Goal: Task Accomplishment & Management: Manage account settings

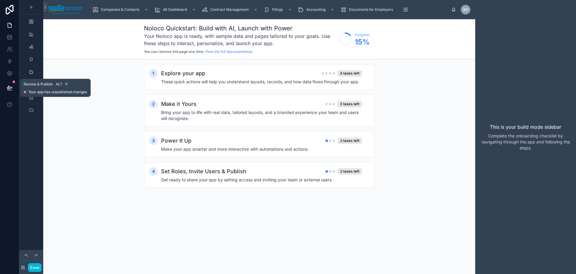
click at [9, 85] on icon at bounding box center [10, 88] width 6 height 6
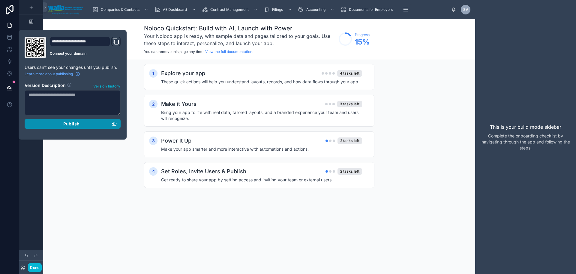
click at [93, 123] on div "Publish" at bounding box center [73, 123] width 88 height 5
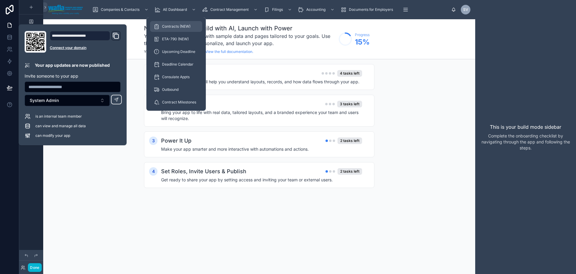
click at [170, 26] on span "Contracts (NEW)" at bounding box center [176, 26] width 29 height 5
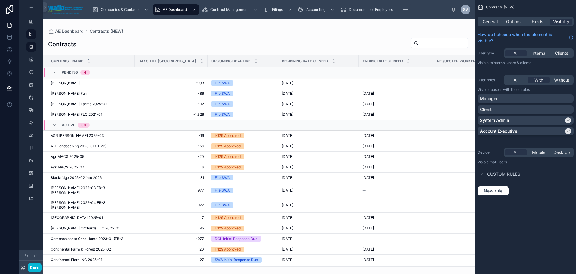
click at [72, 84] on div at bounding box center [259, 146] width 432 height 254
click at [80, 83] on div "Aya Garcia Aya Garcia" at bounding box center [91, 82] width 80 height 5
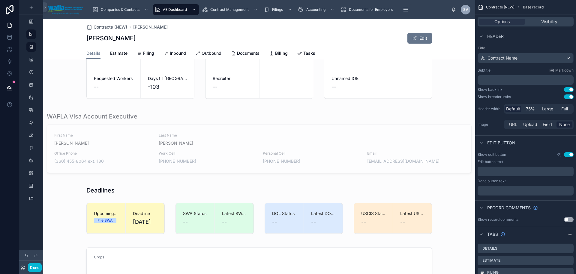
scroll to position [60, 0]
click at [143, 122] on div at bounding box center [259, 142] width 432 height 65
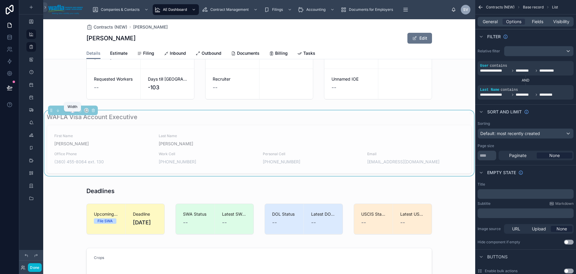
click at [73, 112] on icon at bounding box center [73, 110] width 4 height 4
click at [95, 127] on div "Default" at bounding box center [86, 125] width 28 height 11
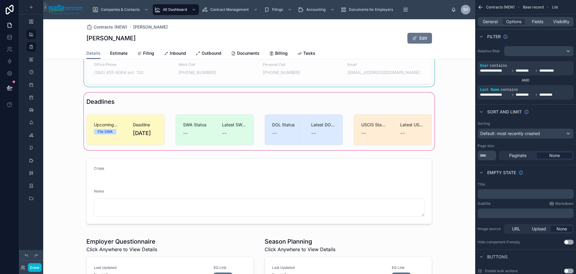
scroll to position [150, 0]
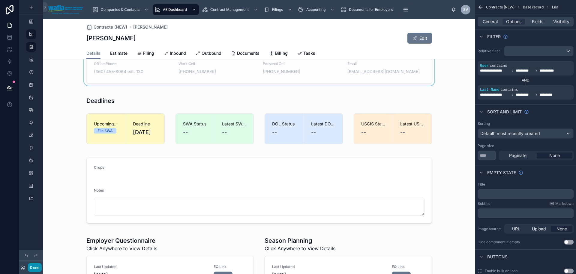
click at [30, 270] on button "Done" at bounding box center [35, 267] width 14 height 9
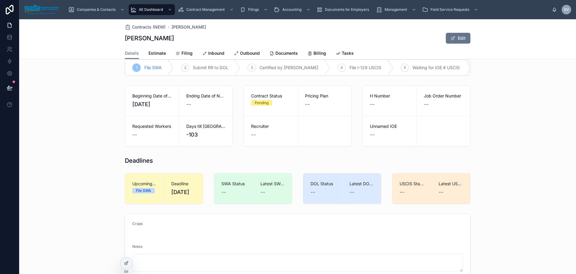
scroll to position [0, 0]
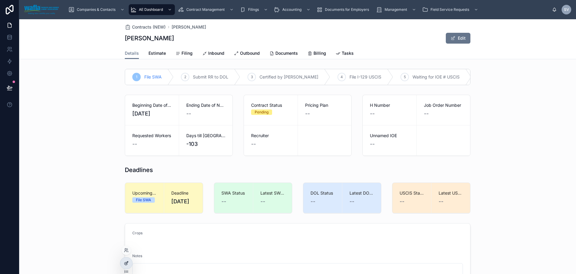
click at [125, 265] on icon at bounding box center [126, 262] width 5 height 5
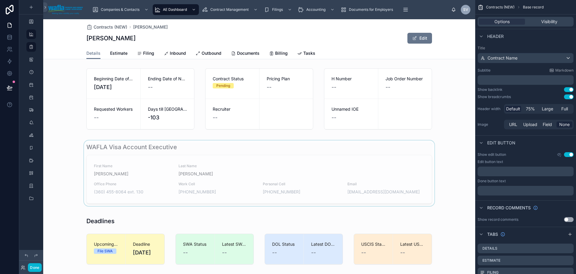
scroll to position [90, 0]
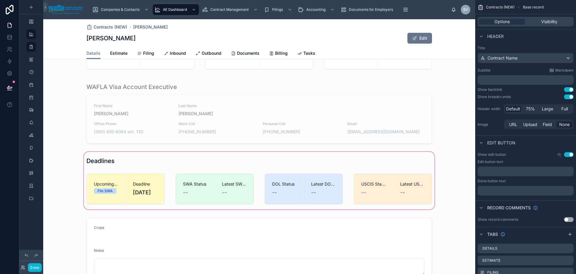
click at [231, 197] on div at bounding box center [259, 180] width 432 height 60
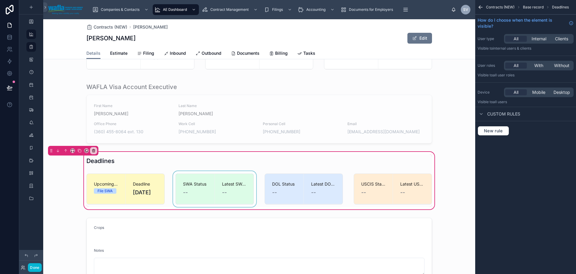
click at [235, 195] on div at bounding box center [215, 189] width 86 height 36
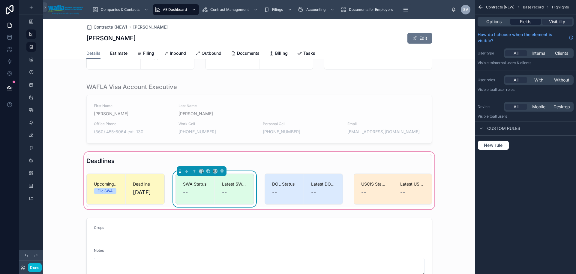
click at [522, 21] on span "Fields" at bounding box center [525, 22] width 11 height 6
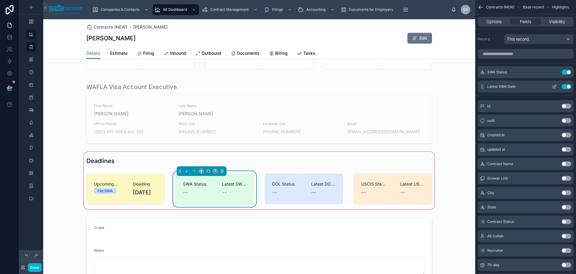
click at [552, 85] on button "scrollable content" at bounding box center [555, 86] width 10 height 5
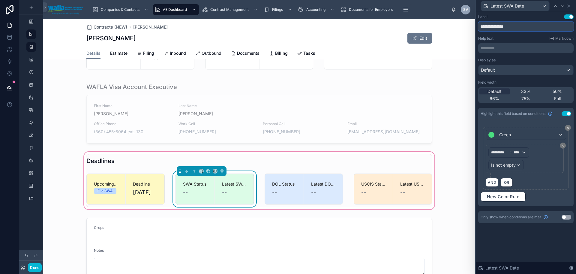
drag, startPoint x: 493, startPoint y: 26, endPoint x: 457, endPoint y: 26, distance: 36.3
click at [457, 26] on div "**********" at bounding box center [288, 137] width 576 height 274
type input "********"
click at [320, 189] on div at bounding box center [304, 189] width 86 height 36
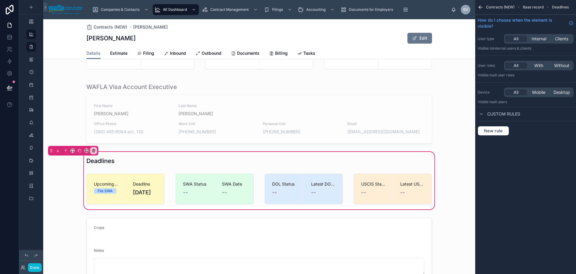
drag, startPoint x: 322, startPoint y: 192, endPoint x: 347, endPoint y: 191, distance: 24.7
click at [322, 192] on div at bounding box center [304, 189] width 86 height 36
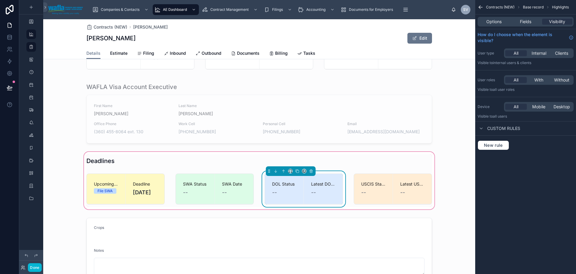
click at [312, 196] on span "--" at bounding box center [313, 192] width 5 height 8
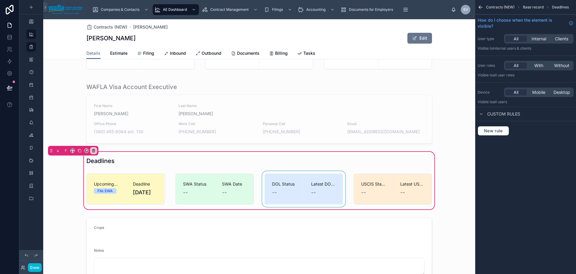
click at [281, 187] on div at bounding box center [304, 189] width 86 height 36
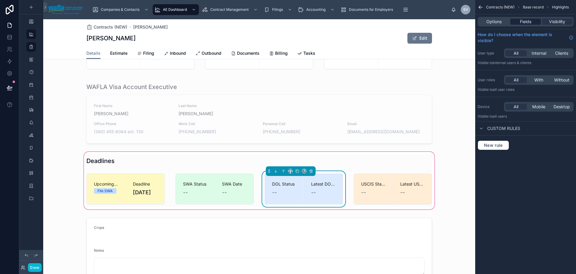
click at [527, 22] on span "Fields" at bounding box center [525, 22] width 11 height 6
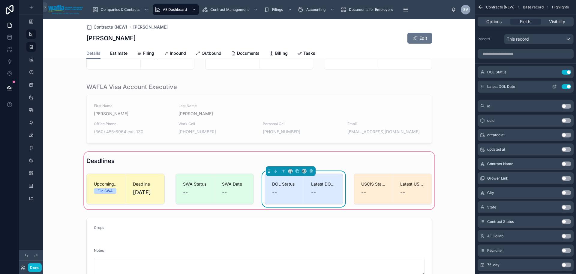
click at [554, 87] on icon "scrollable content" at bounding box center [554, 86] width 5 height 5
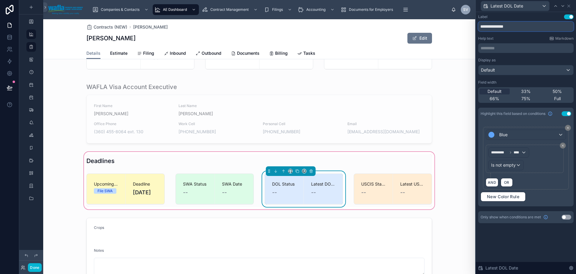
drag, startPoint x: 495, startPoint y: 28, endPoint x: 465, endPoint y: 27, distance: 29.4
click at [465, 27] on div "**********" at bounding box center [288, 137] width 576 height 274
type input "********"
click at [370, 190] on div at bounding box center [393, 189] width 86 height 36
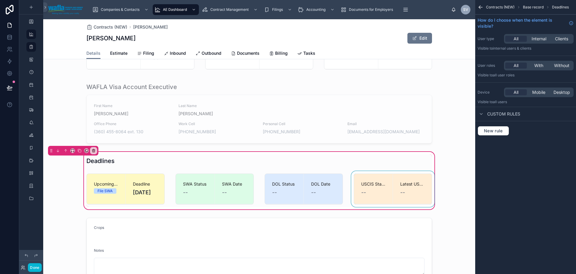
click at [386, 192] on div at bounding box center [393, 189] width 86 height 36
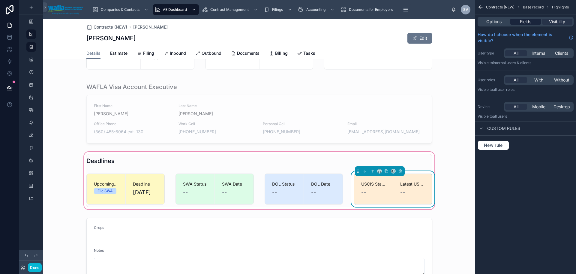
click at [525, 22] on span "Fields" at bounding box center [525, 22] width 11 height 6
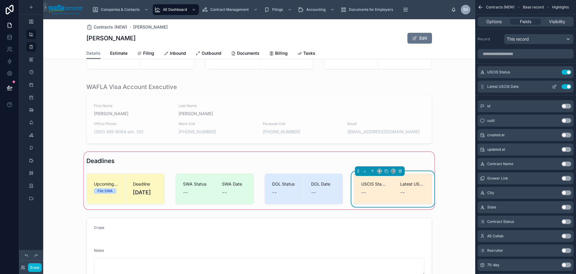
click at [552, 86] on button "scrollable content" at bounding box center [555, 86] width 10 height 5
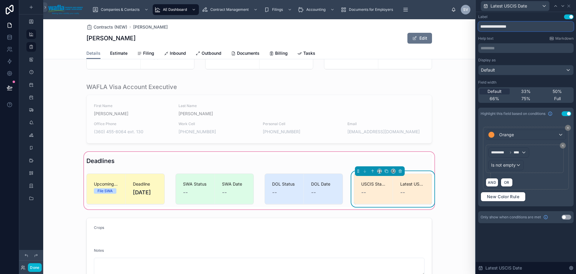
drag, startPoint x: 494, startPoint y: 27, endPoint x: 453, endPoint y: 27, distance: 41.1
click at [453, 27] on div "**********" at bounding box center [288, 137] width 576 height 274
type input "**********"
click at [38, 269] on button "Done" at bounding box center [35, 267] width 14 height 9
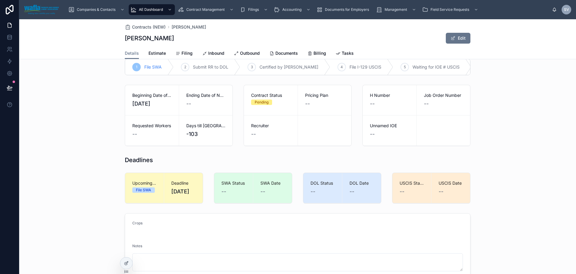
scroll to position [0, 0]
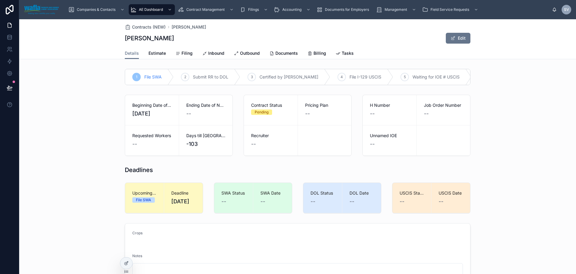
click at [269, 87] on div "1 File SWA 2 Submit RR to DOL 3 Certified by DOL 4 File I-129 USCIS 5 Waiting f…" at bounding box center [297, 76] width 557 height 21
click at [14, 48] on link at bounding box center [9, 49] width 19 height 12
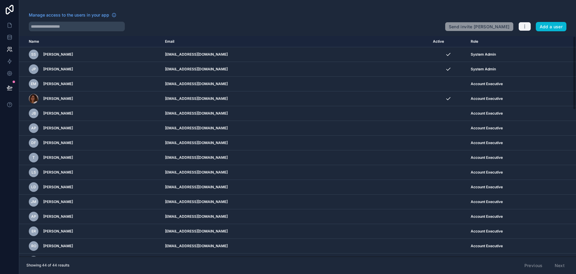
click at [523, 24] on icon "button" at bounding box center [525, 26] width 5 height 5
click at [532, 40] on link "Manage roles" at bounding box center [539, 41] width 42 height 10
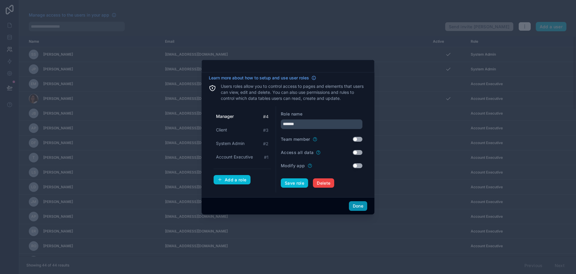
click at [353, 203] on button "Done" at bounding box center [358, 206] width 18 height 10
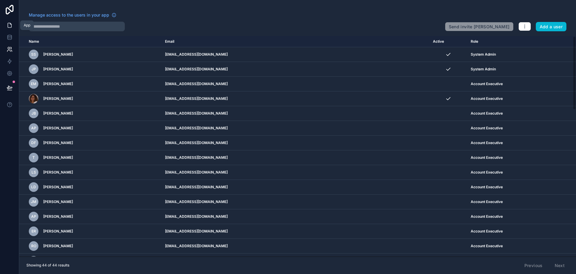
click at [10, 25] on icon at bounding box center [10, 25] width 6 height 6
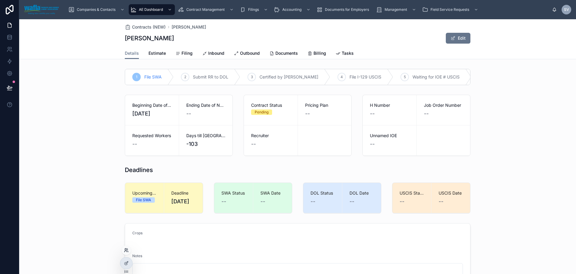
click at [126, 251] on icon at bounding box center [126, 249] width 5 height 5
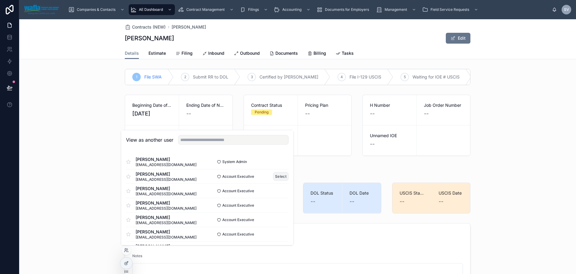
click at [277, 178] on button "Select" at bounding box center [281, 176] width 16 height 9
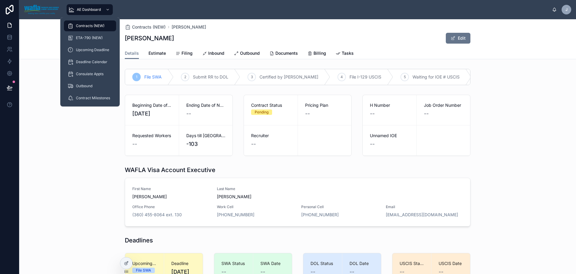
click at [80, 23] on span "Contracts (NEW)" at bounding box center [90, 25] width 29 height 5
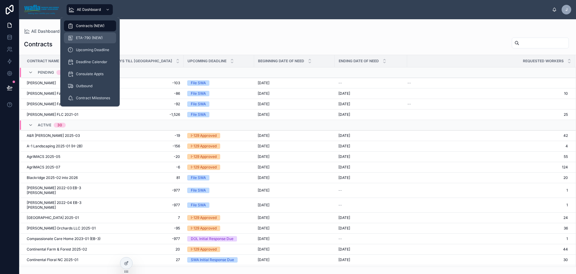
click at [85, 40] on span "ETA-790 (NEW)" at bounding box center [89, 37] width 27 height 5
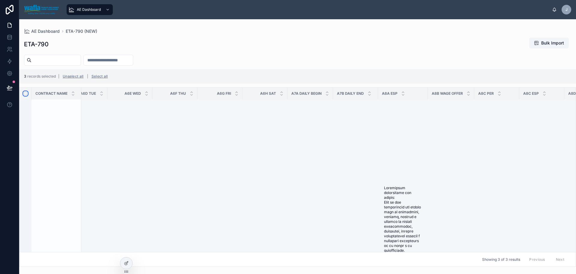
scroll to position [30, 629]
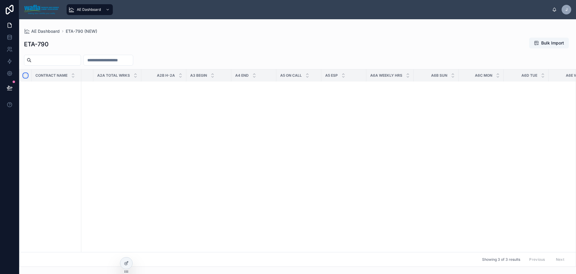
scroll to position [30, 0]
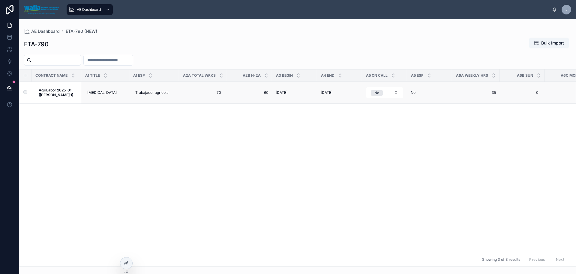
click at [49, 92] on strong "AgriLabor 2025-01 ([PERSON_NAME] 1)" at bounding box center [56, 92] width 35 height 9
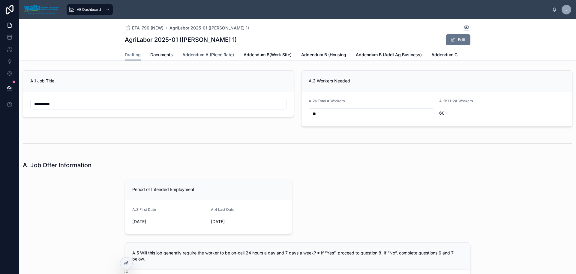
click at [196, 54] on span "Addendum A (Piece Rate)" at bounding box center [209, 55] width 52 height 6
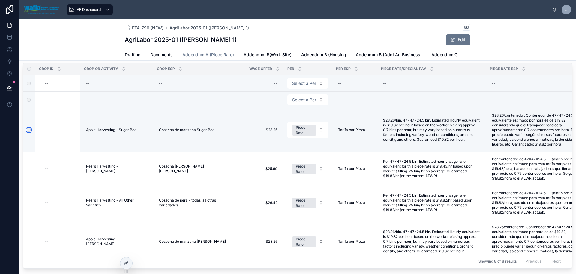
scroll to position [0, 77]
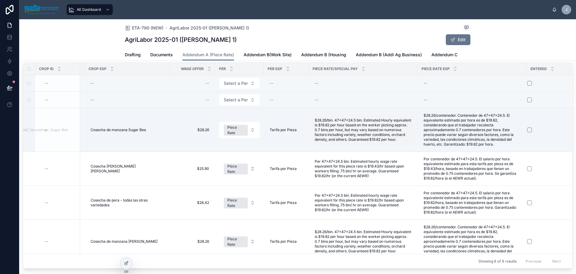
click at [357, 132] on span "$28.26/bin. 47x47x24.5 bin. Estimated Hourly equivalent is $19.82 per hour base…" at bounding box center [363, 130] width 97 height 24
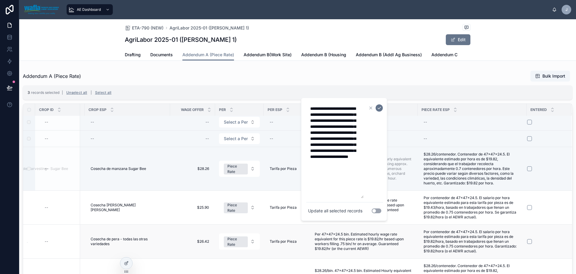
scroll to position [60, 77]
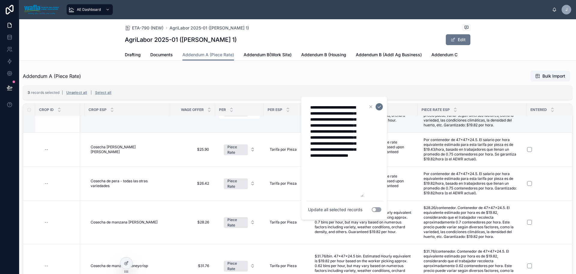
click at [215, 81] on div "Addendum A (Piece Rate) Bulk Import" at bounding box center [298, 75] width 550 height 11
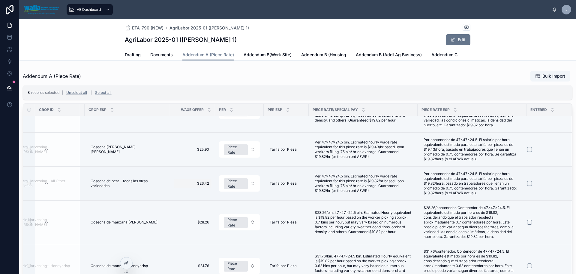
click at [195, 184] on span "$26.42" at bounding box center [192, 183] width 33 height 5
click at [543, 76] on span "Bulk Import" at bounding box center [554, 76] width 23 height 6
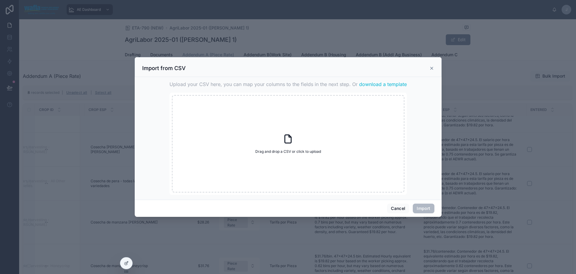
click at [431, 68] on icon at bounding box center [432, 68] width 5 height 5
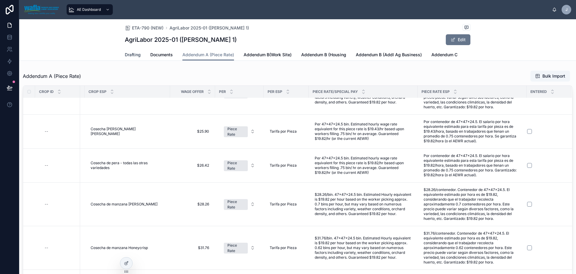
click at [131, 53] on span "Drafting" at bounding box center [133, 55] width 16 height 6
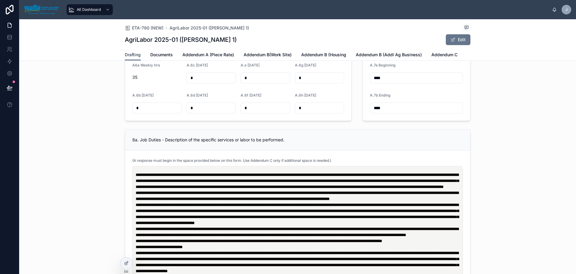
scroll to position [270, 0]
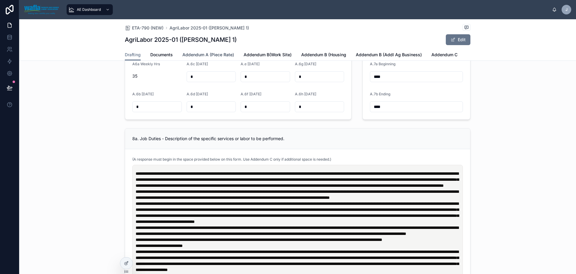
click at [201, 53] on span "Addendum A (Piece Rate)" at bounding box center [209, 55] width 52 height 6
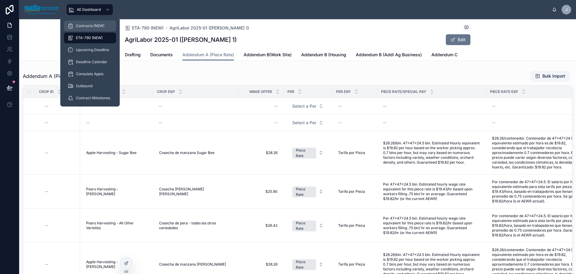
click at [86, 21] on div "Contracts (NEW)" at bounding box center [90, 26] width 45 height 10
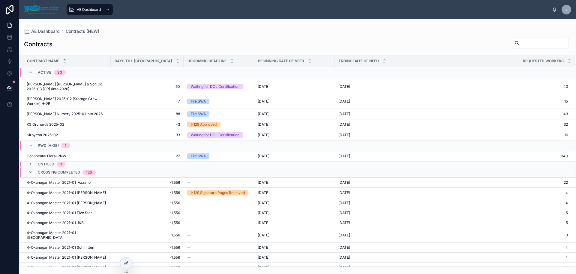
scroll to position [427, 0]
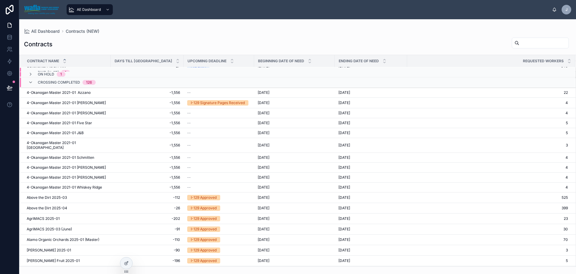
click at [539, 43] on input "text" at bounding box center [544, 43] width 49 height 8
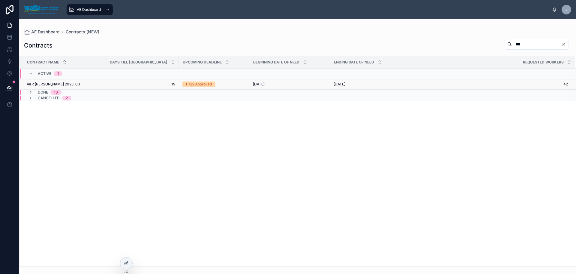
type input "***"
click at [50, 84] on span "A&R [PERSON_NAME] 2025-03" at bounding box center [53, 84] width 53 height 5
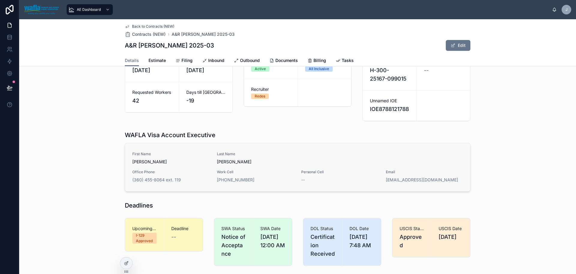
scroll to position [60, 0]
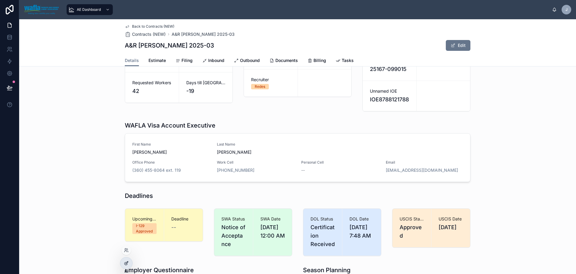
click at [128, 263] on icon at bounding box center [126, 262] width 5 height 5
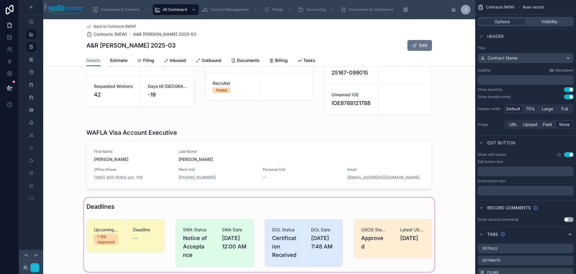
click at [150, 234] on div at bounding box center [259, 234] width 432 height 77
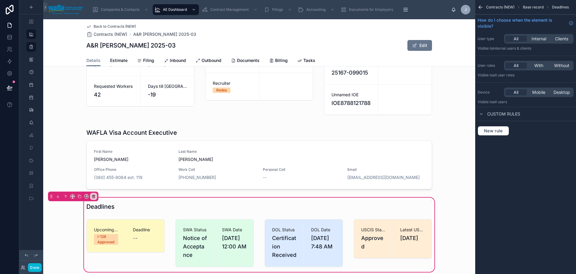
click at [141, 235] on div at bounding box center [126, 242] width 86 height 53
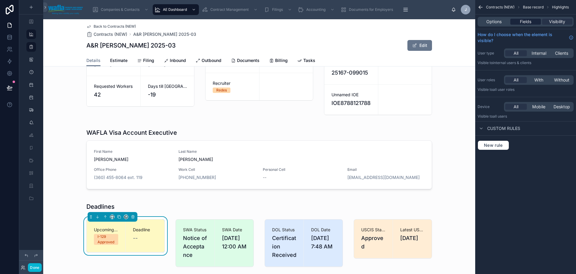
click at [531, 20] on span "Fields" at bounding box center [525, 22] width 11 height 6
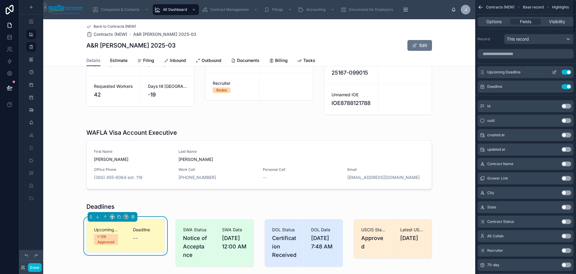
click at [557, 71] on icon "scrollable content" at bounding box center [554, 72] width 5 height 5
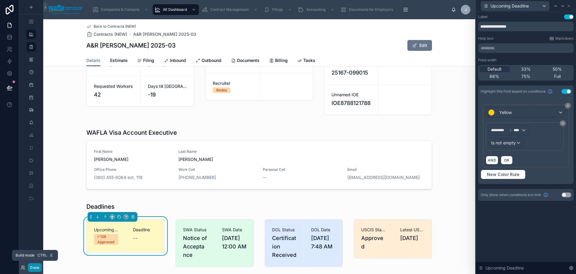
click at [35, 266] on button "Done" at bounding box center [35, 267] width 14 height 9
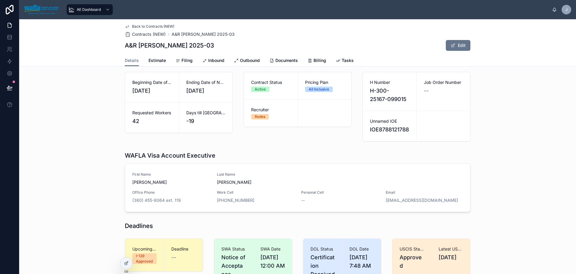
scroll to position [0, 0]
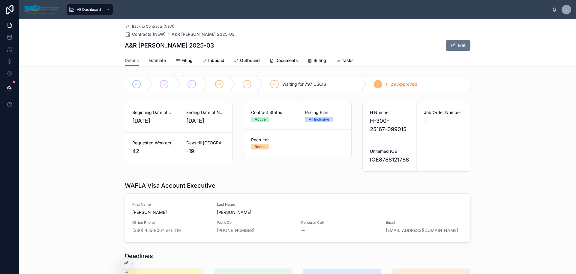
click at [158, 58] on span "Estimate" at bounding box center [157, 60] width 17 height 6
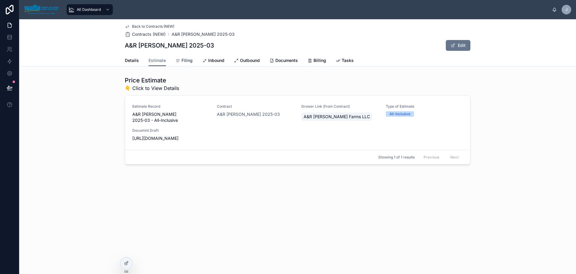
click at [183, 59] on span "Filing" at bounding box center [187, 60] width 11 height 6
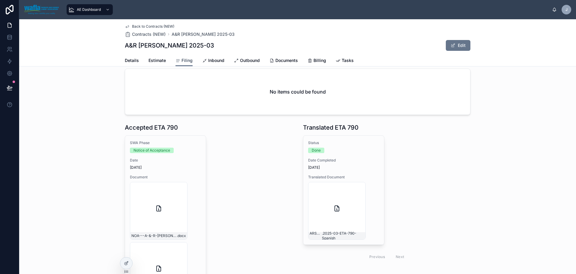
scroll to position [330, 0]
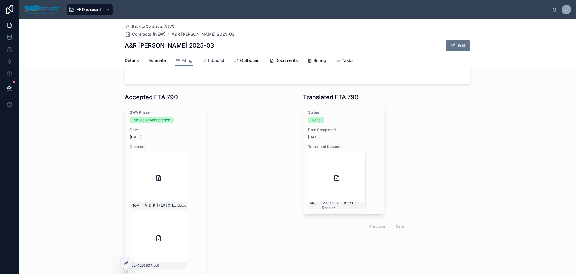
drag, startPoint x: 211, startPoint y: 58, endPoint x: 208, endPoint y: 61, distance: 3.8
click at [211, 58] on span "Inbound" at bounding box center [216, 60] width 16 height 6
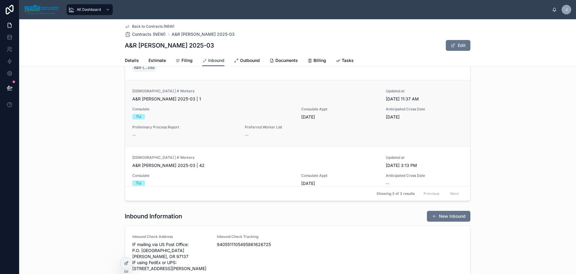
scroll to position [150, 0]
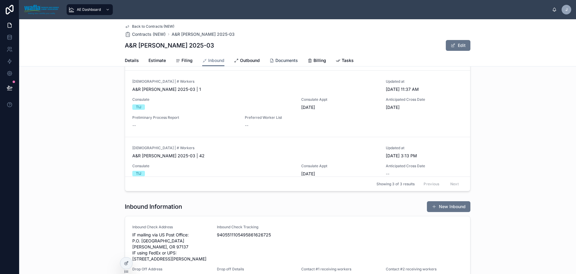
click at [270, 60] on icon at bounding box center [272, 60] width 5 height 5
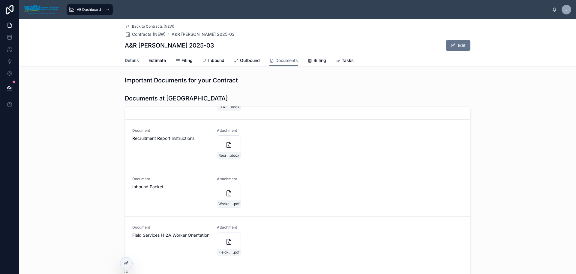
click at [129, 59] on span "Details" at bounding box center [132, 60] width 14 height 6
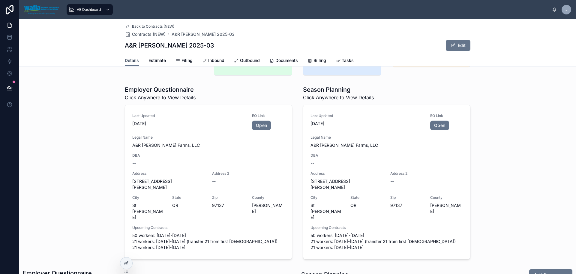
scroll to position [270, 0]
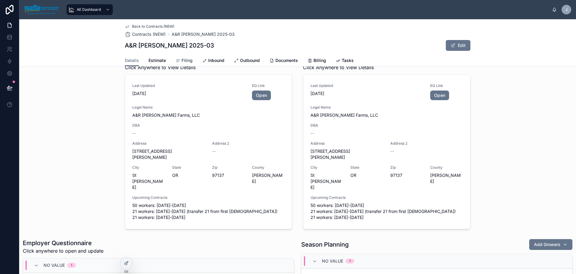
click at [178, 59] on div "Filing" at bounding box center [184, 60] width 17 height 6
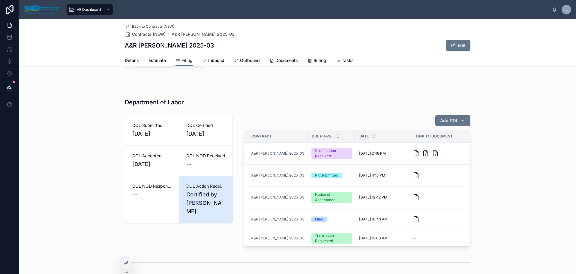
scroll to position [570, 0]
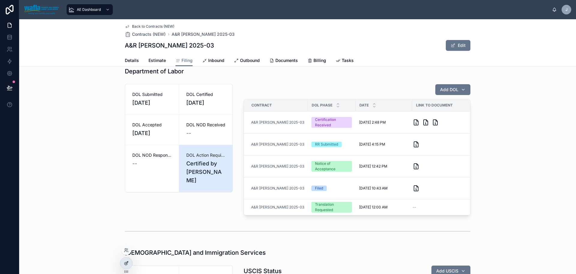
click at [125, 265] on div at bounding box center [126, 262] width 12 height 11
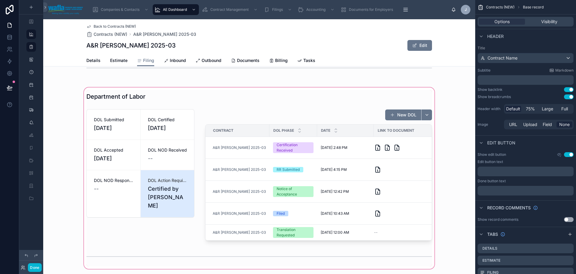
click at [183, 96] on div at bounding box center [259, 177] width 432 height 183
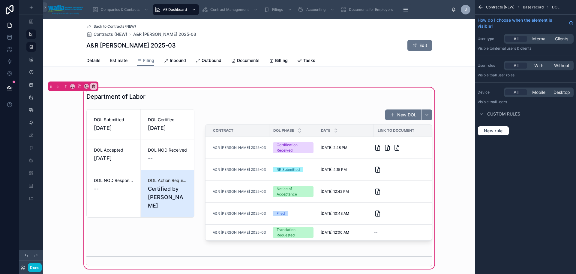
click at [110, 93] on div "Department of Labor DOL Submitted [DATE] DOL Certified [DATE] DOL Accepted [DAT…" at bounding box center [259, 177] width 432 height 183
click at [71, 88] on icon at bounding box center [73, 86] width 4 height 4
click at [95, 153] on div "Full width" at bounding box center [85, 154] width 26 height 11
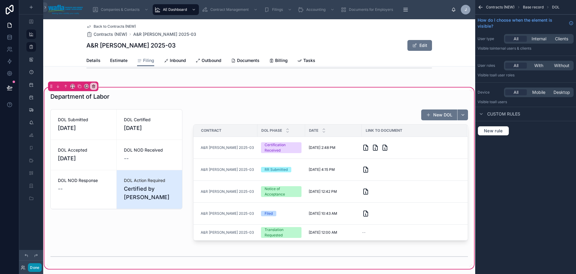
click at [32, 266] on button "Done" at bounding box center [35, 267] width 14 height 9
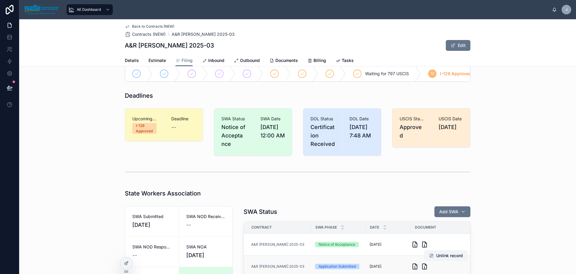
scroll to position [0, 0]
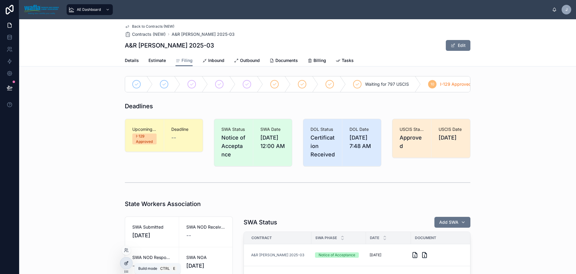
click at [124, 264] on div at bounding box center [126, 262] width 12 height 11
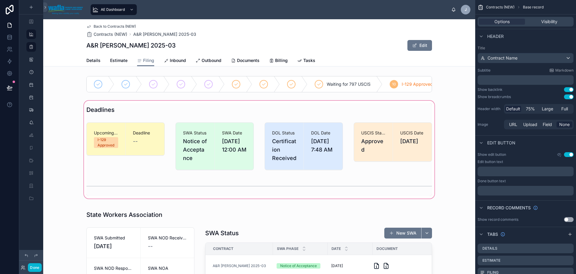
click at [154, 108] on div at bounding box center [259, 149] width 432 height 100
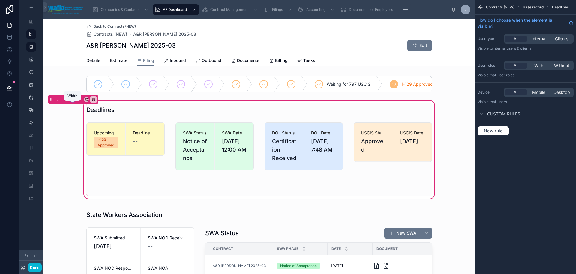
click at [71, 101] on icon at bounding box center [73, 99] width 4 height 4
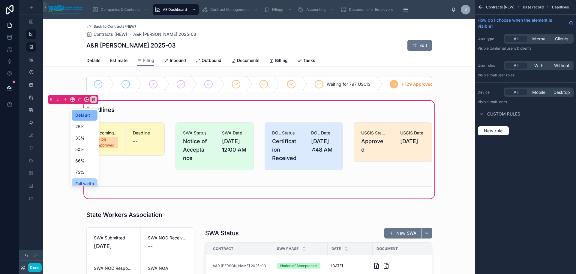
click at [81, 184] on span "Full width" at bounding box center [84, 183] width 19 height 7
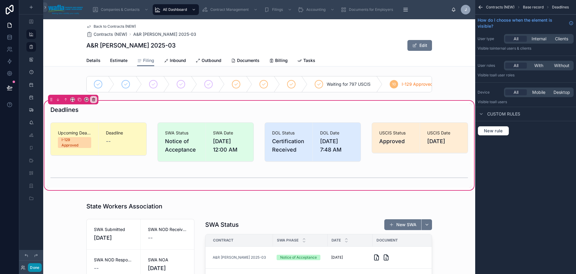
click at [34, 268] on button "Done" at bounding box center [35, 267] width 14 height 9
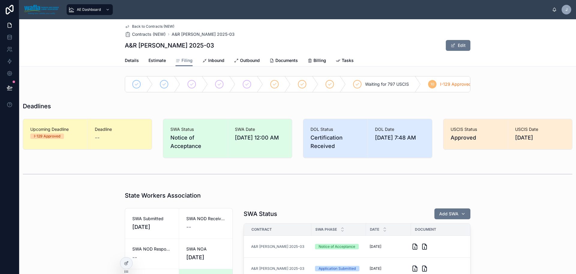
click at [141, 26] on span "Back to Contracts (NEW)" at bounding box center [153, 26] width 42 height 5
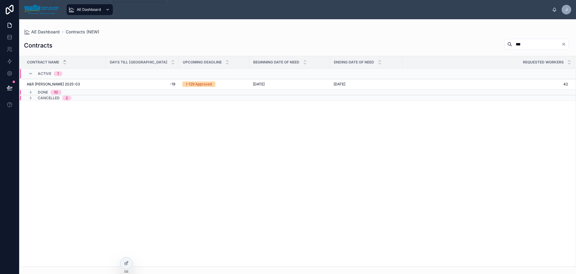
click at [87, 9] on span "AE Dashboard" at bounding box center [89, 9] width 24 height 5
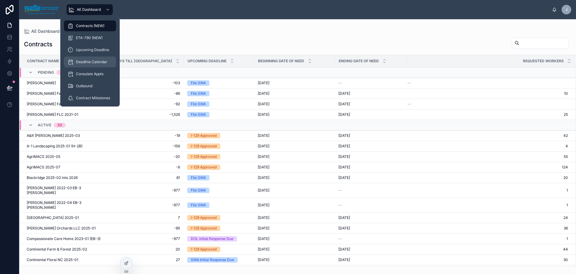
click at [93, 63] on span "Deadline Calendar" at bounding box center [92, 61] width 32 height 5
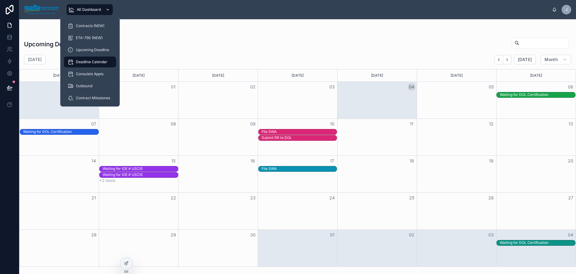
click at [86, 8] on span "AE Dashboard" at bounding box center [89, 9] width 24 height 5
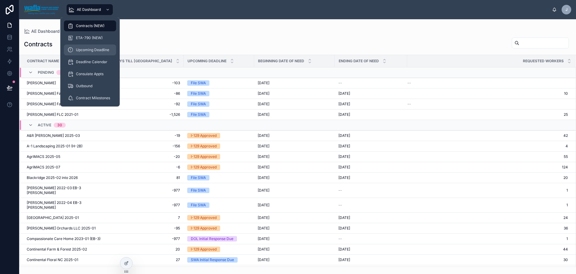
click at [91, 49] on span "Upcoming Deadline" at bounding box center [92, 49] width 33 height 5
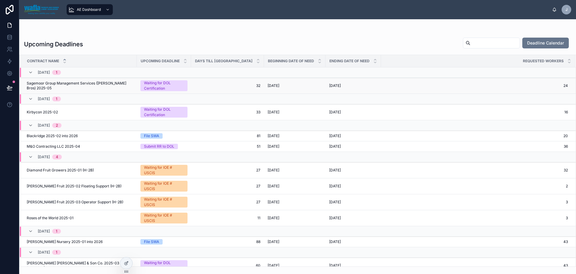
click at [83, 85] on span "Sagemoor Group Management Services ([PERSON_NAME] Bros) 2025-05" at bounding box center [80, 86] width 107 height 10
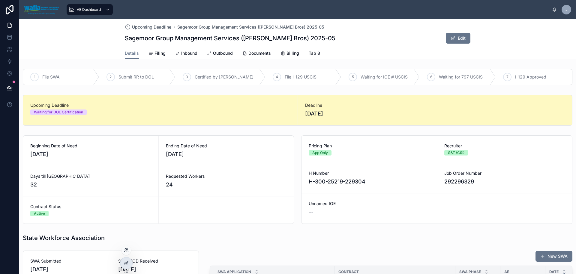
click at [126, 249] on icon at bounding box center [126, 249] width 2 height 2
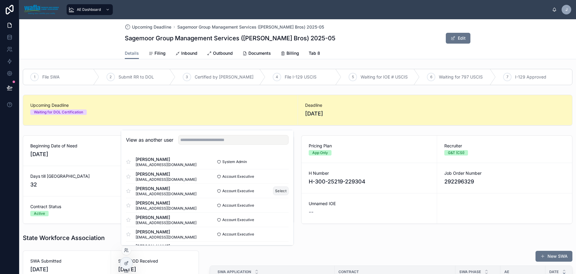
click at [279, 190] on button "Select" at bounding box center [281, 190] width 16 height 9
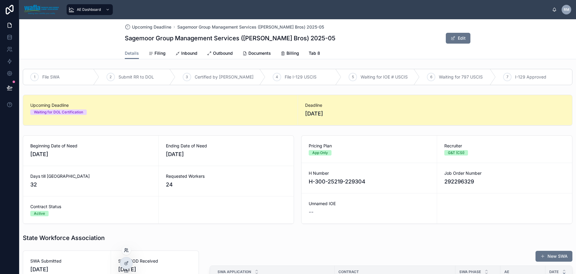
click at [127, 250] on icon at bounding box center [126, 249] width 5 height 5
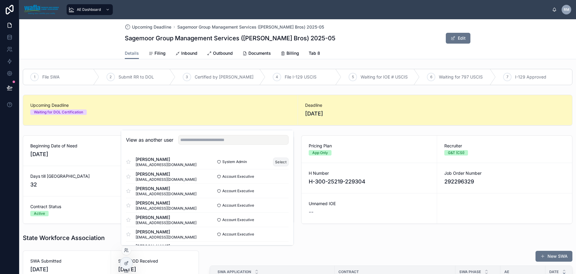
click at [273, 161] on button "Select" at bounding box center [281, 161] width 16 height 9
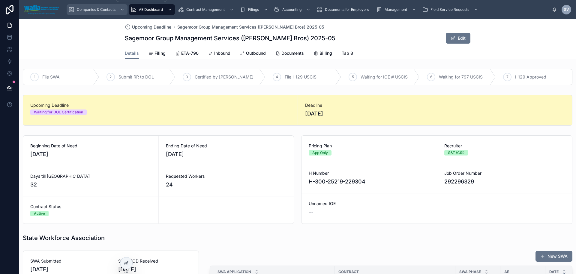
click at [94, 11] on span "Companies & Contacts" at bounding box center [96, 9] width 39 height 5
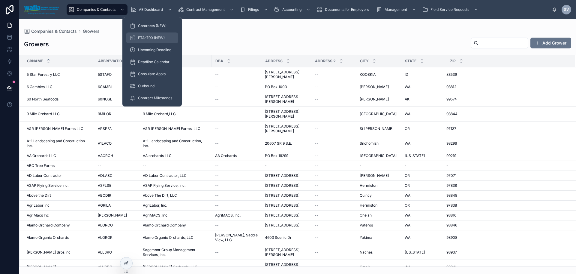
click at [148, 38] on span "ETA-790 (NEW)" at bounding box center [151, 37] width 27 height 5
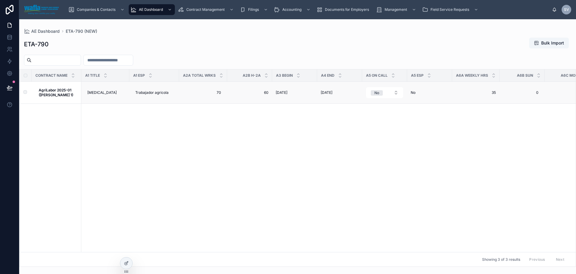
click at [71, 93] on span "AgriLabor 2025-01 ([PERSON_NAME] 1)" at bounding box center [58, 93] width 39 height 10
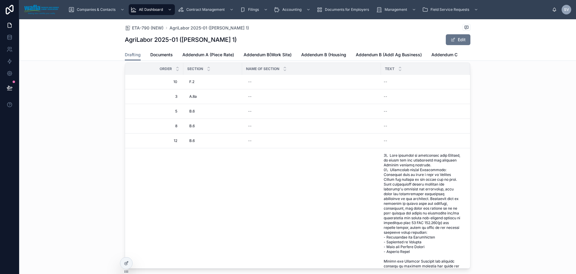
scroll to position [2894, 0]
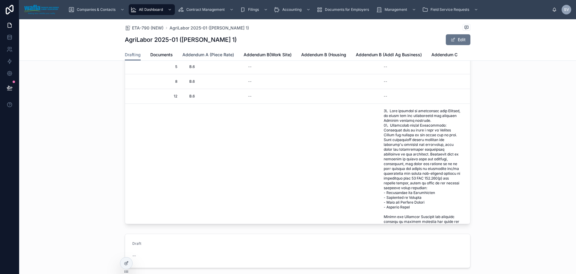
click at [231, 55] on span "Addendum A (Piece Rate)" at bounding box center [209, 55] width 52 height 6
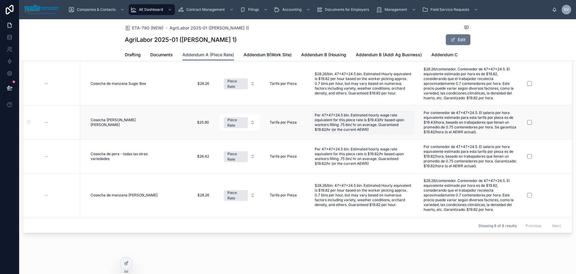
scroll to position [0, 77]
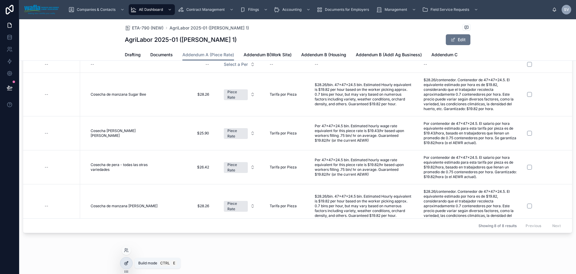
click at [123, 262] on div at bounding box center [126, 262] width 12 height 11
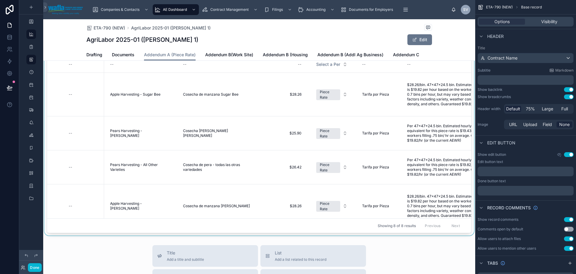
scroll to position [0, 0]
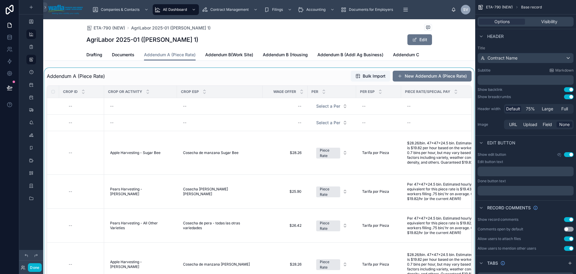
click at [196, 80] on div at bounding box center [259, 180] width 432 height 225
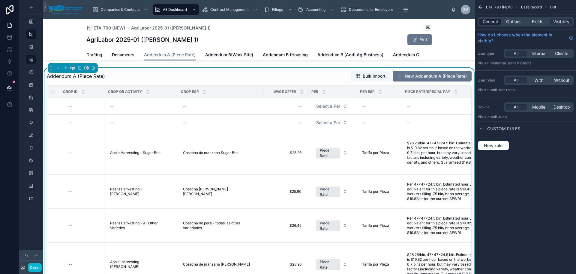
click at [484, 20] on span "General" at bounding box center [490, 22] width 15 height 6
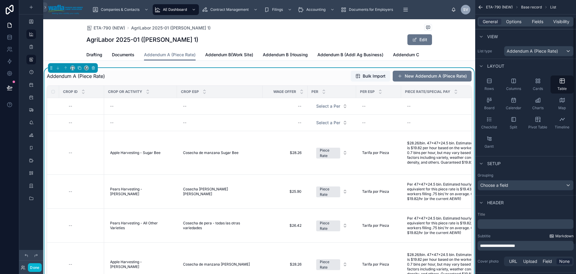
scroll to position [56, 0]
